Goal: Navigation & Orientation: Find specific page/section

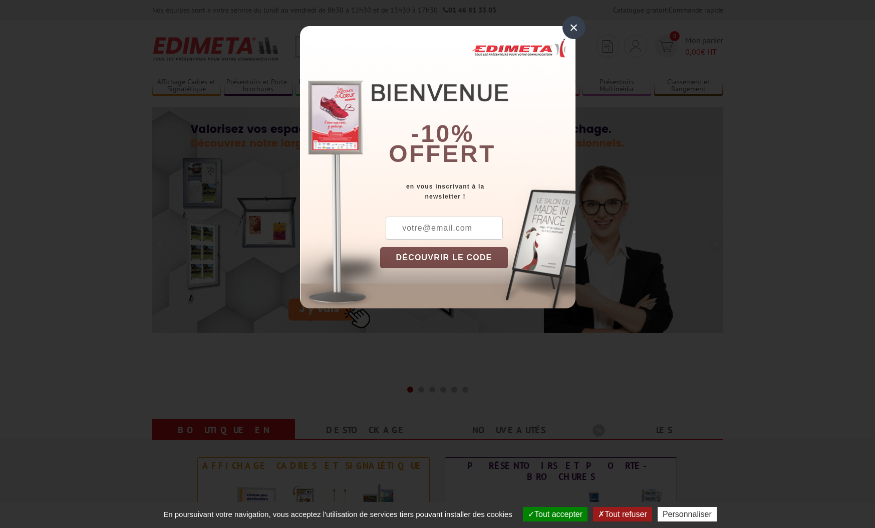
click at [576, 28] on div "×" at bounding box center [574, 27] width 23 height 23
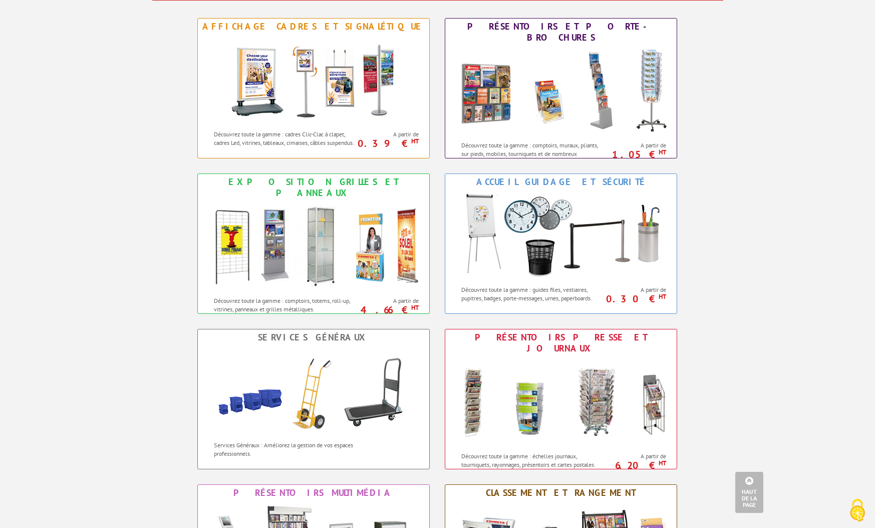
scroll to position [348, 0]
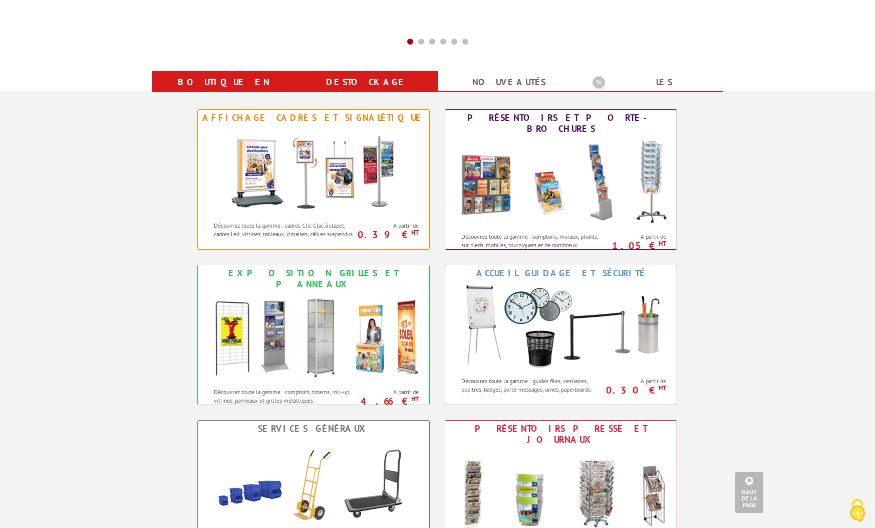
click at [364, 91] on link "Destockage" at bounding box center [366, 82] width 119 height 18
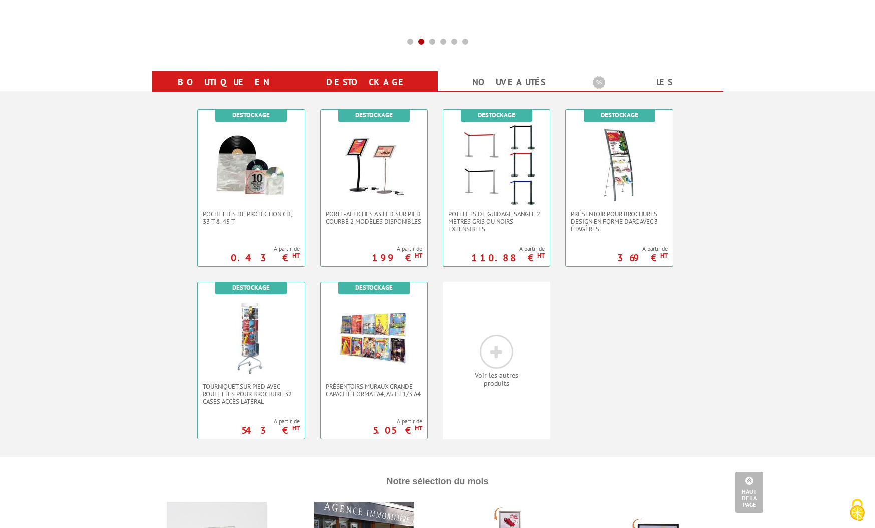
click at [250, 96] on link "Boutique en ligne" at bounding box center [223, 91] width 119 height 36
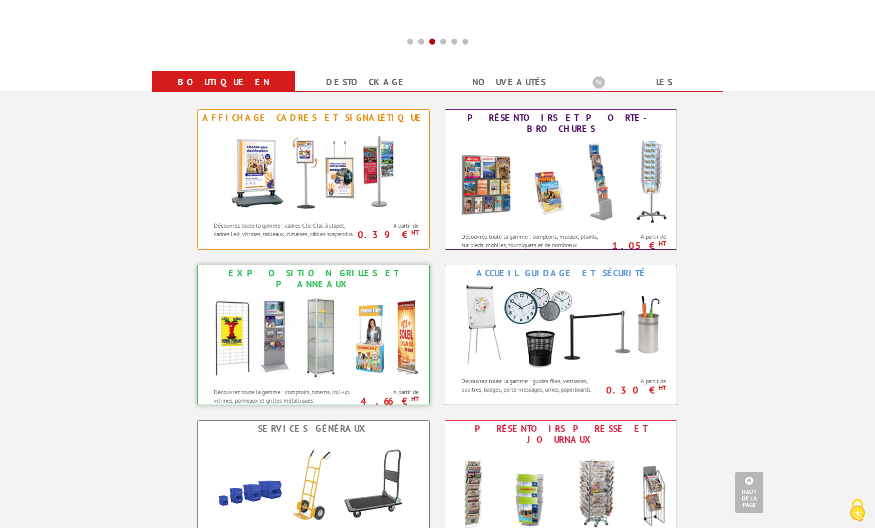
click at [307, 330] on img at bounding box center [313, 337] width 220 height 90
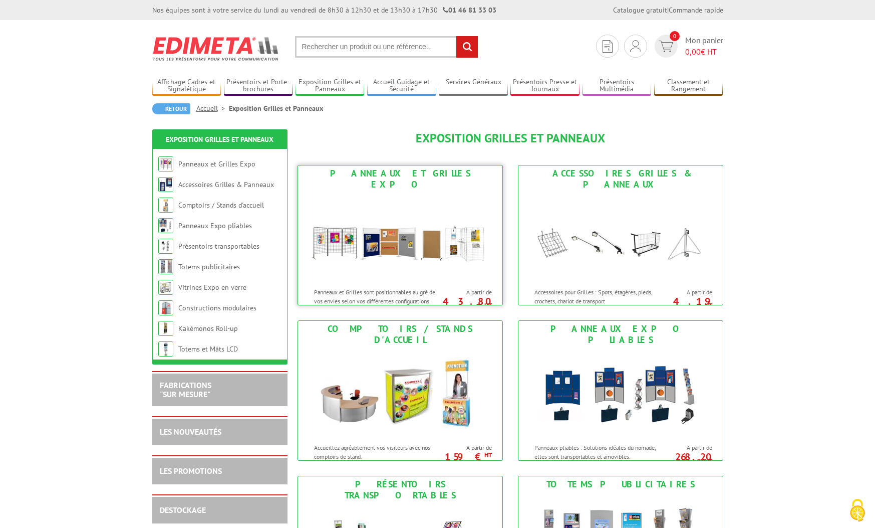
click at [436, 245] on img at bounding box center [400, 237] width 185 height 90
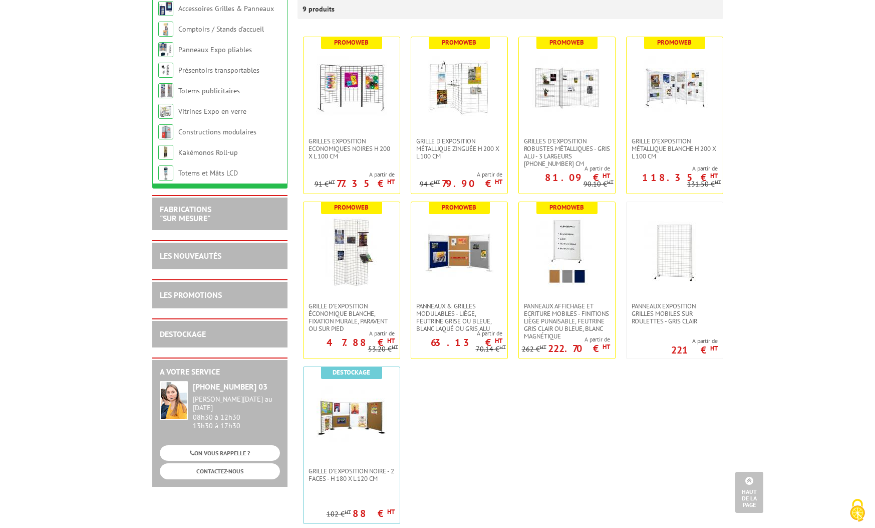
scroll to position [77, 0]
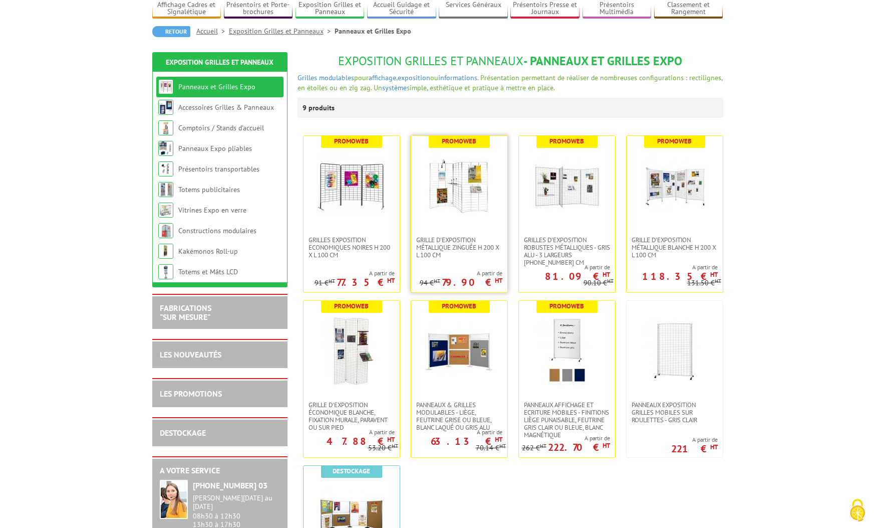
click at [477, 221] on img at bounding box center [459, 186] width 70 height 70
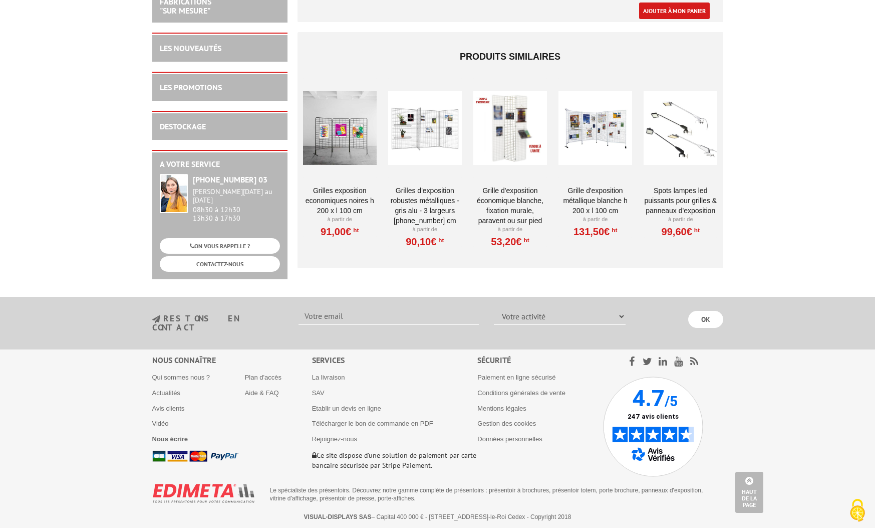
scroll to position [3477, 0]
click at [587, 178] on div at bounding box center [596, 128] width 74 height 100
